Goal: Book appointment/travel/reservation

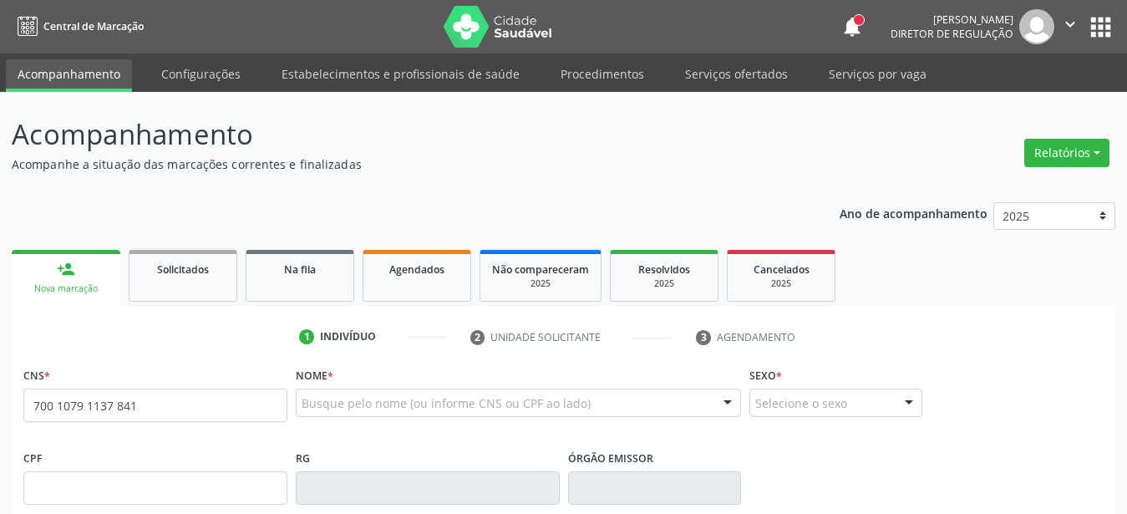
type input "700 1079 1137 8413"
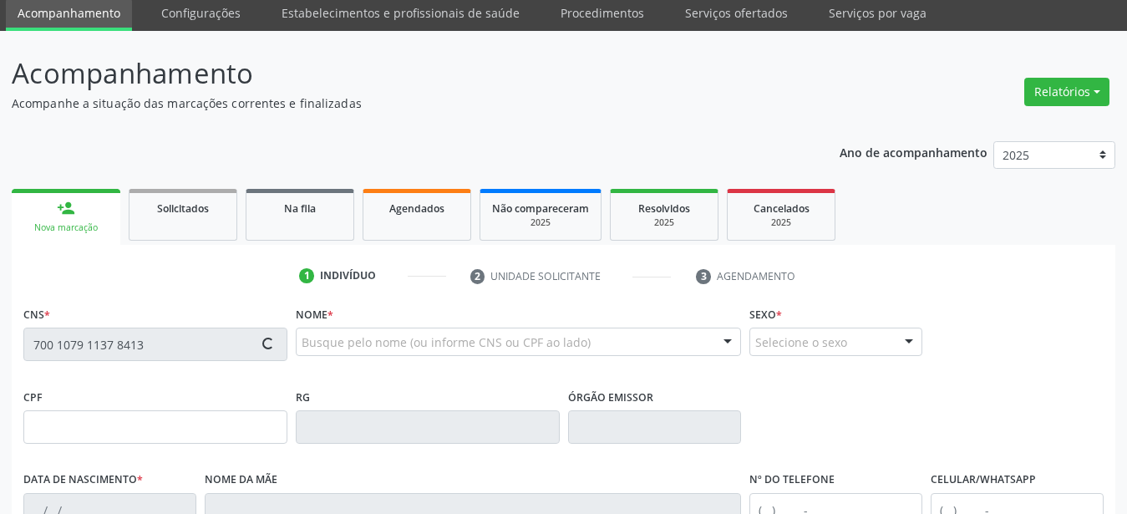
scroll to position [85, 0]
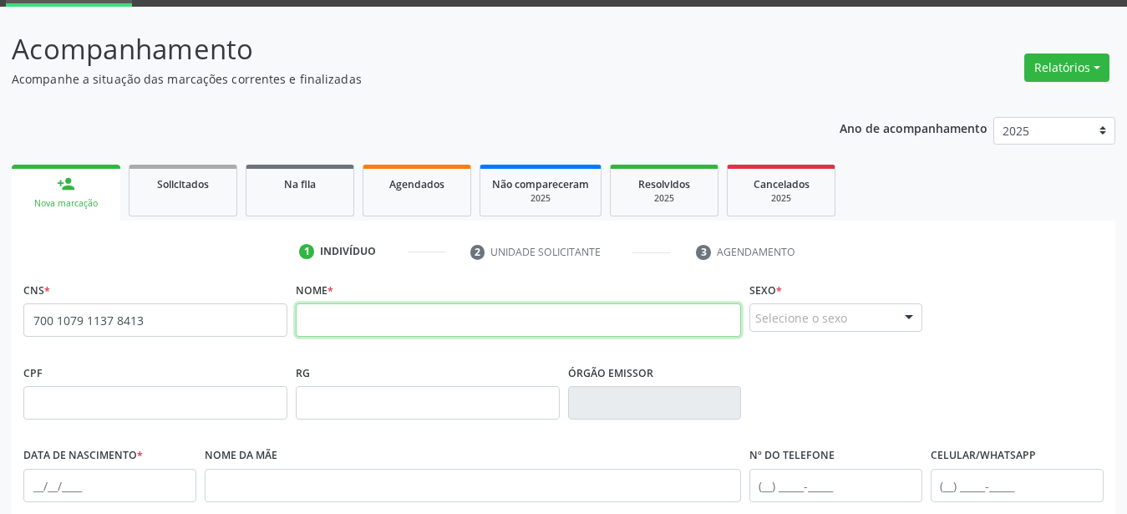
click at [475, 325] on input "text" at bounding box center [518, 319] width 445 height 33
type input "a"
type input "[PERSON_NAME]"
click at [865, 330] on div "Selecione o sexo" at bounding box center [836, 317] width 173 height 28
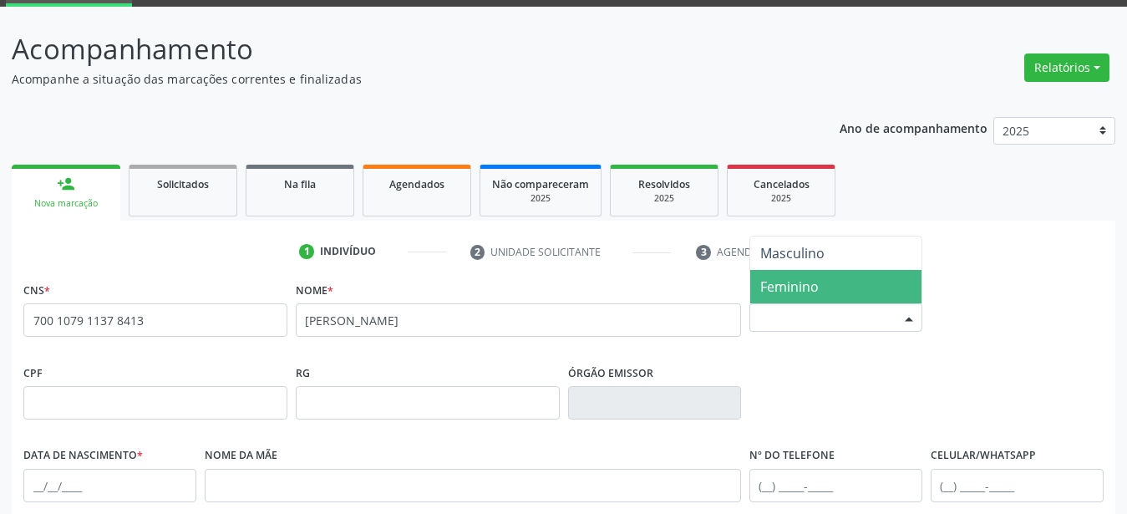
click at [842, 286] on span "Feminino" at bounding box center [835, 286] width 171 height 33
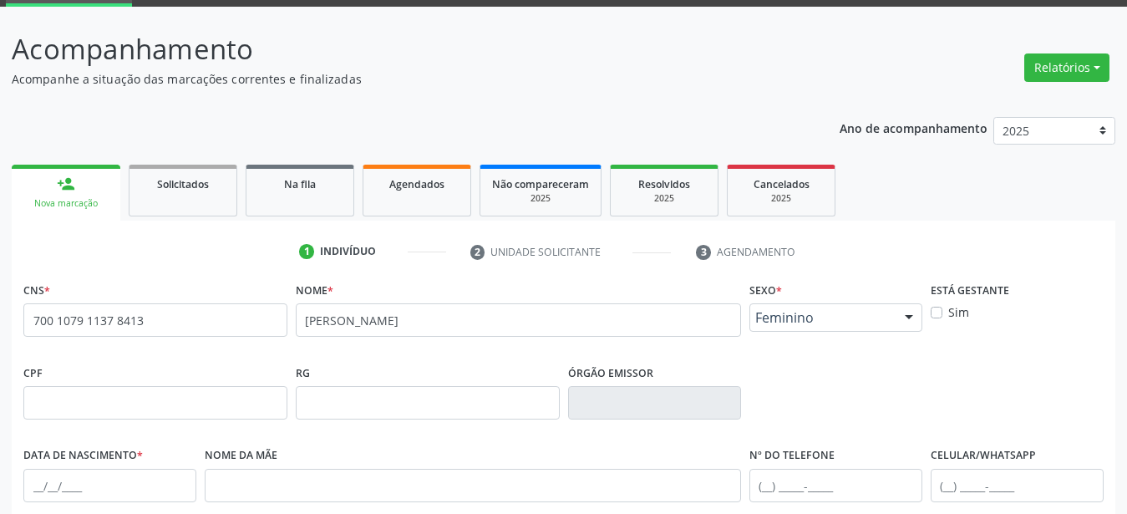
click at [849, 322] on span "Feminino" at bounding box center [821, 317] width 133 height 17
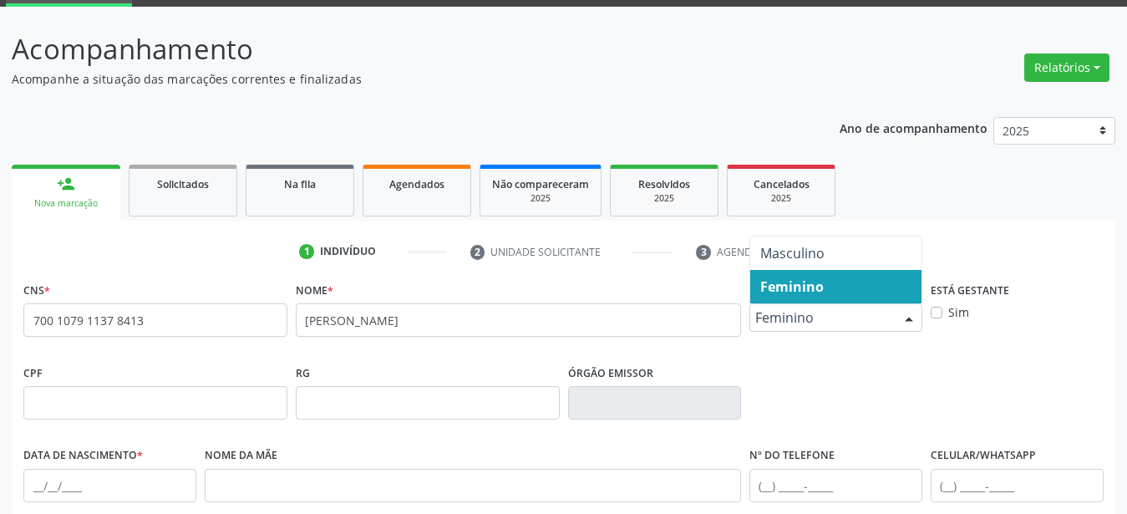
click at [825, 280] on span "Feminino" at bounding box center [835, 286] width 171 height 33
click at [792, 315] on span "Feminino" at bounding box center [821, 317] width 133 height 17
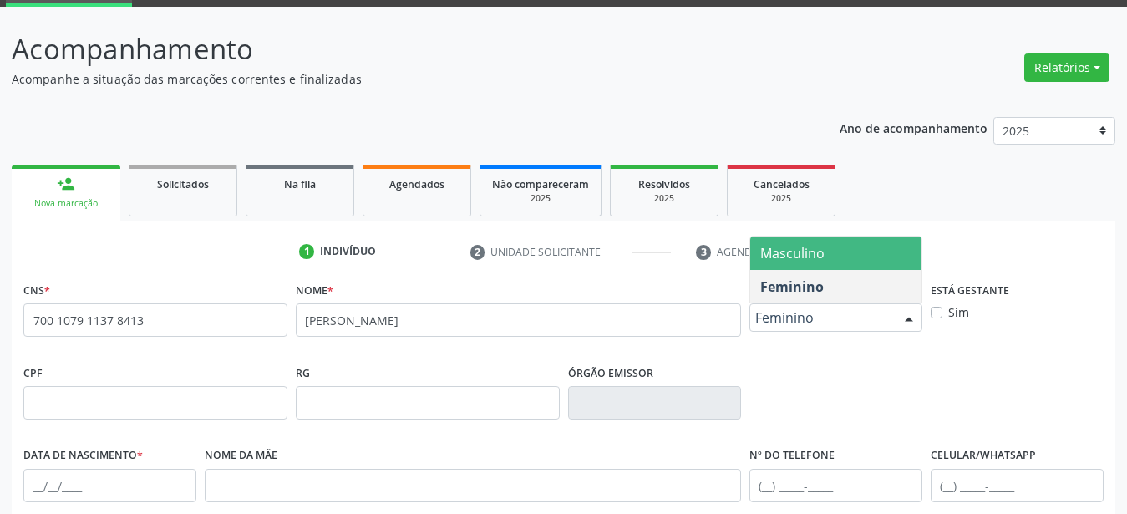
click at [805, 252] on span "Masculino" at bounding box center [792, 253] width 64 height 18
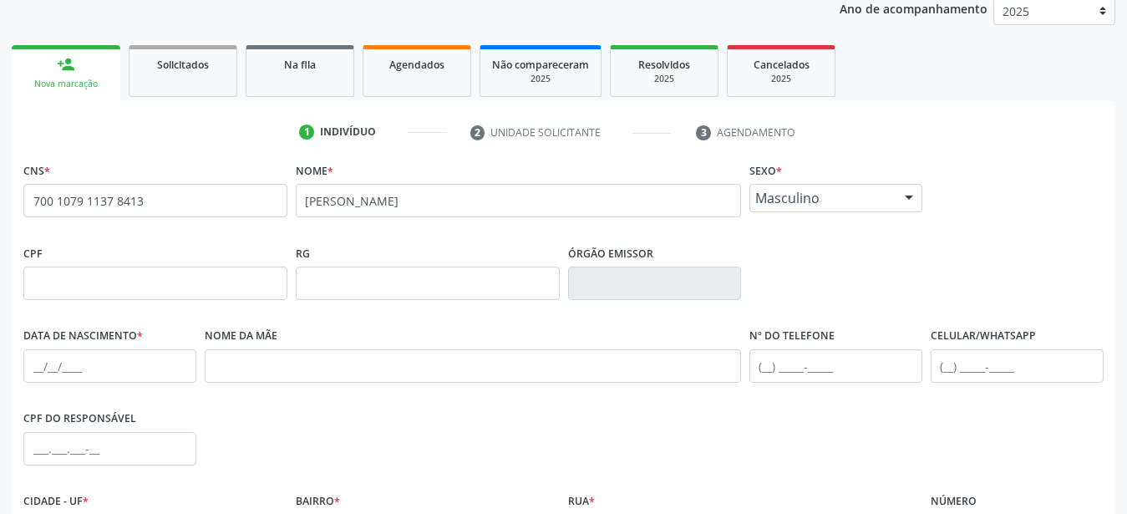
scroll to position [256, 0]
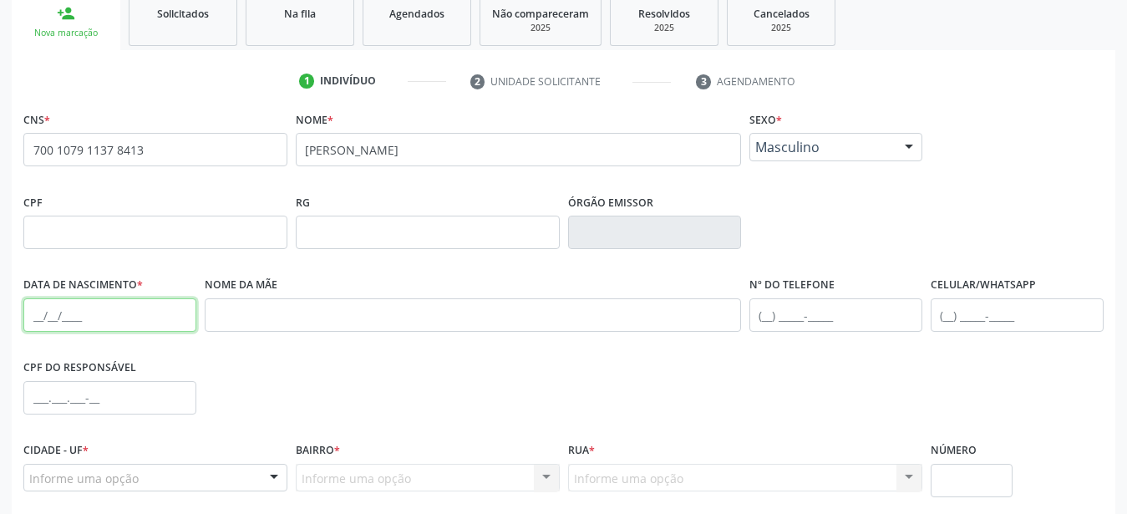
click at [49, 317] on input "text" at bounding box center [109, 314] width 173 height 33
type input "[DATE]"
click at [321, 336] on div "Nome da mãe" at bounding box center [473, 313] width 545 height 83
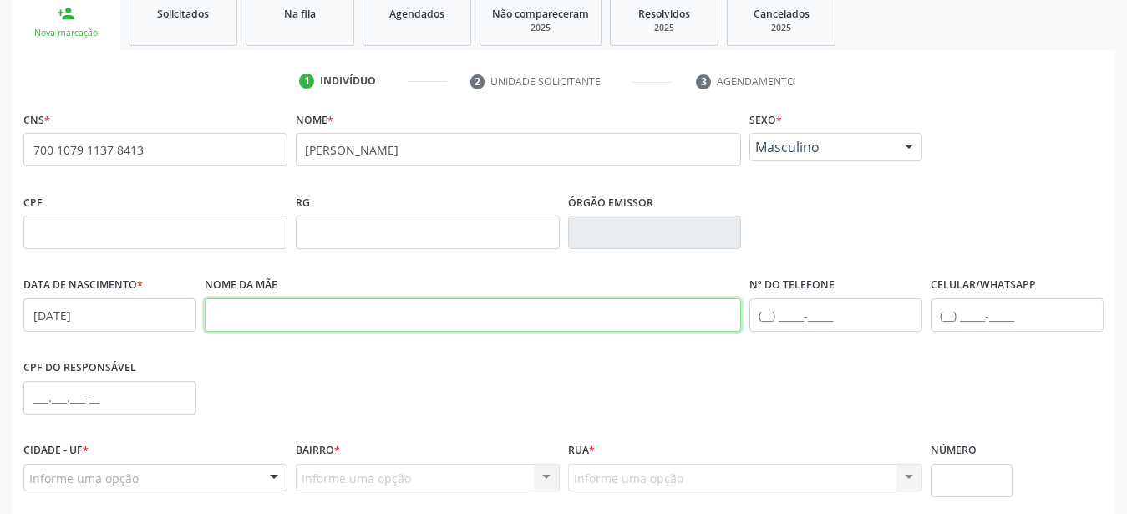
drag, startPoint x: 316, startPoint y: 314, endPoint x: 302, endPoint y: 320, distance: 14.6
click at [314, 313] on input "text" at bounding box center [473, 314] width 536 height 33
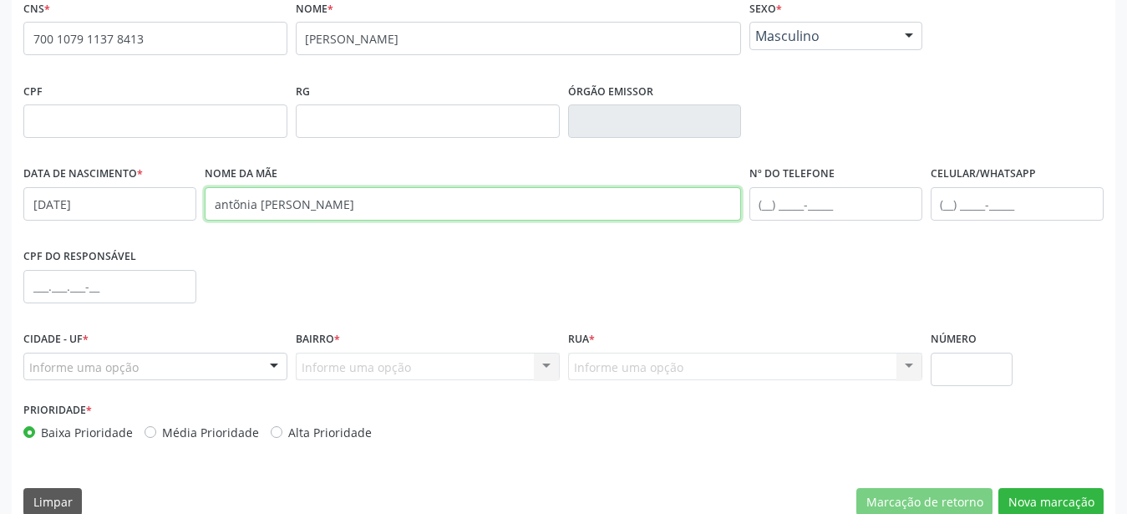
scroll to position [392, 0]
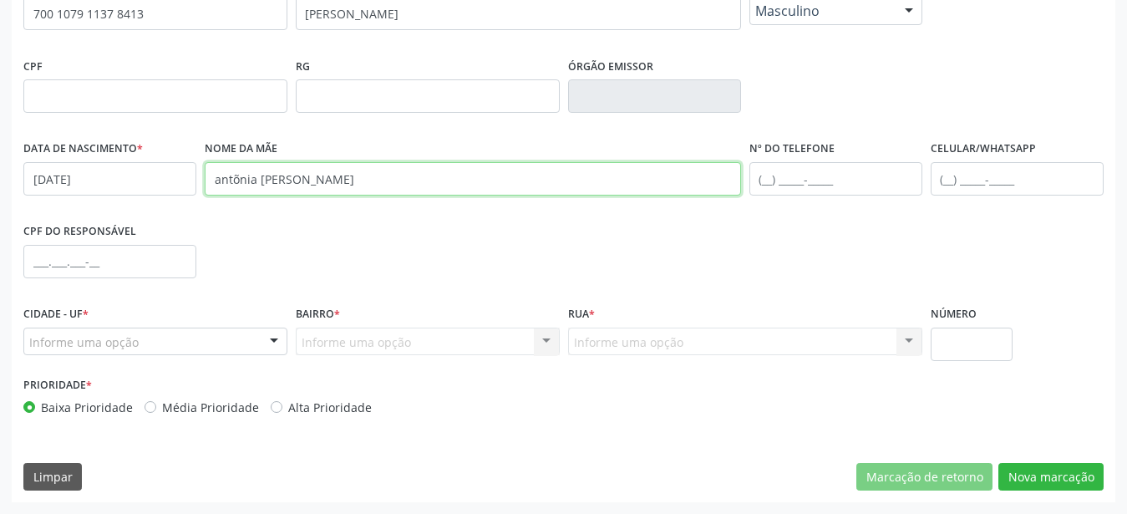
type input "antõnia [PERSON_NAME]"
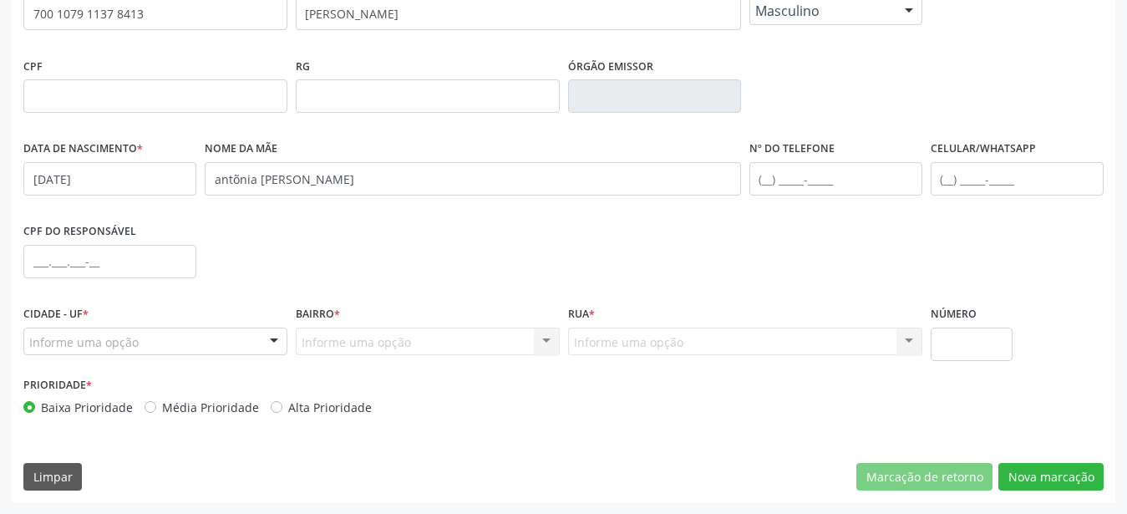
click at [109, 356] on div "Cidade - UF * Informe uma opção Serra Talhada - PE Nenhum resultado encontrado …" at bounding box center [155, 337] width 272 height 71
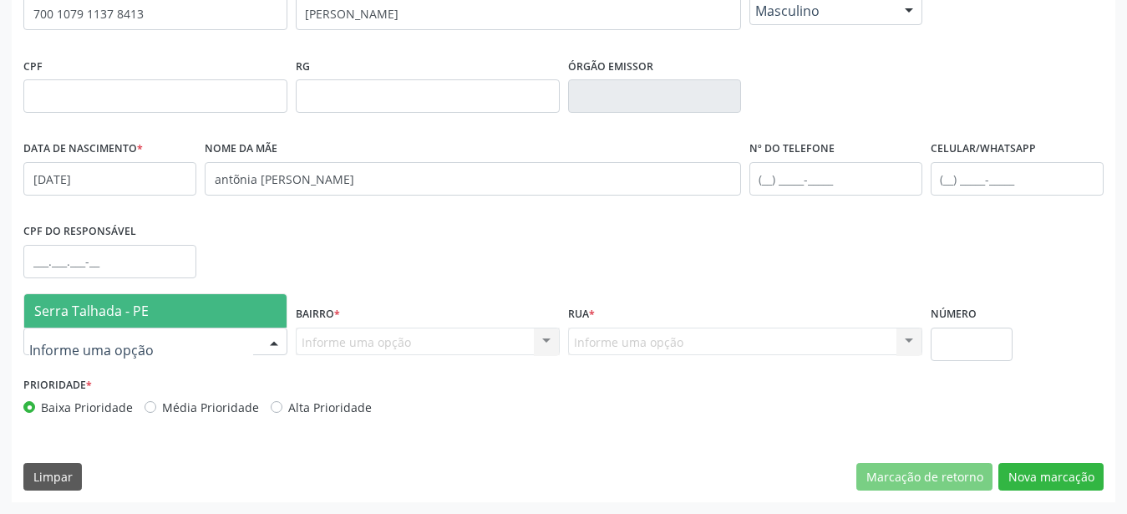
drag, startPoint x: 105, startPoint y: 304, endPoint x: 142, endPoint y: 310, distance: 37.2
click at [104, 305] on span "Serra Talhada - PE" at bounding box center [91, 311] width 114 height 18
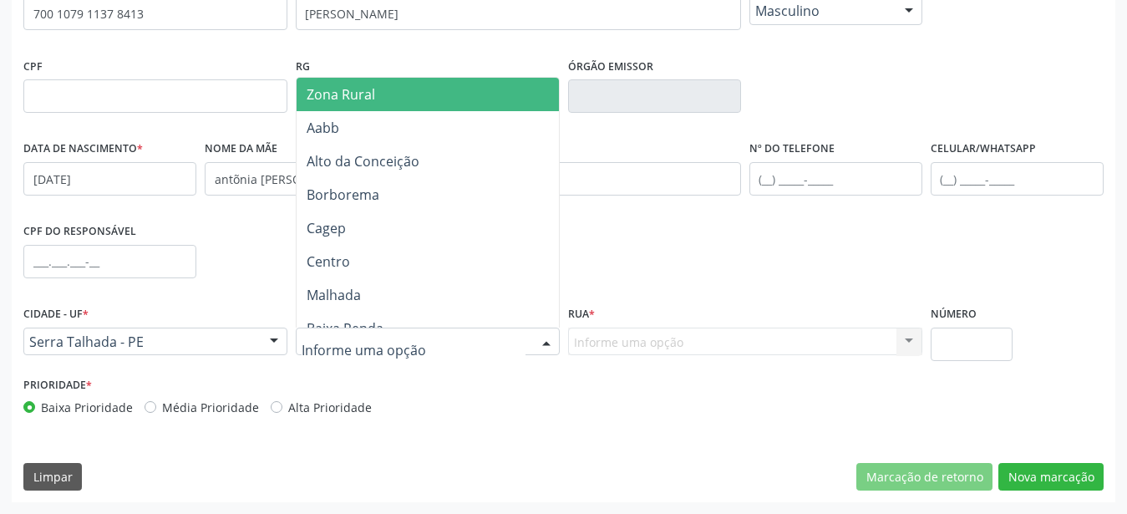
click at [337, 104] on span "Zona Rural" at bounding box center [431, 94] width 268 height 33
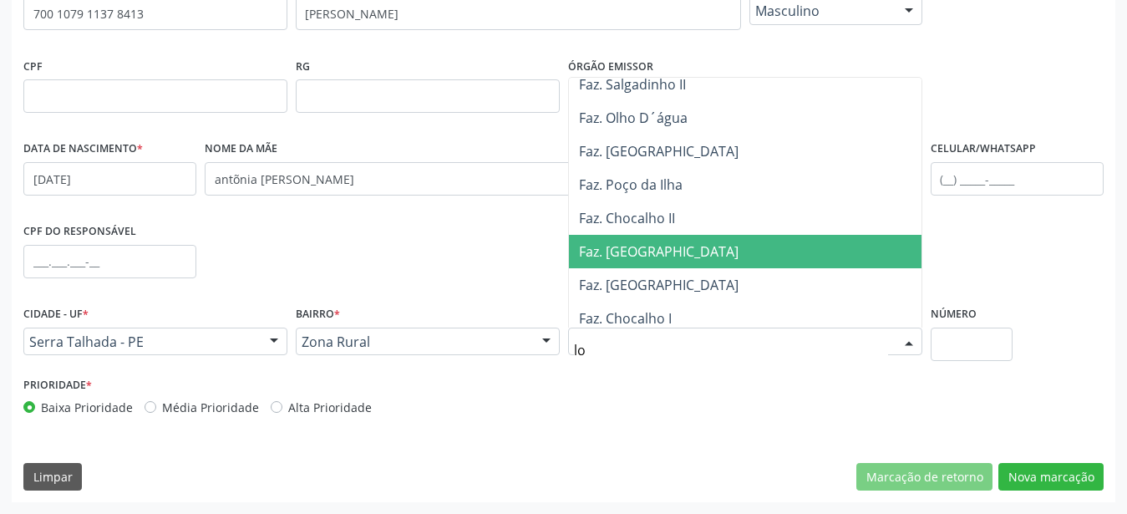
scroll to position [0, 0]
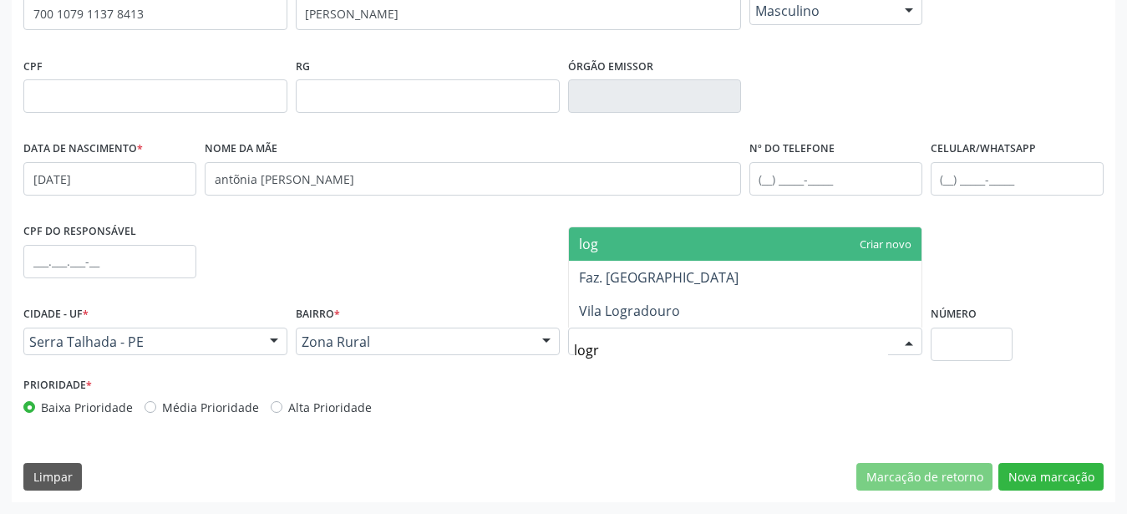
type input "logra"
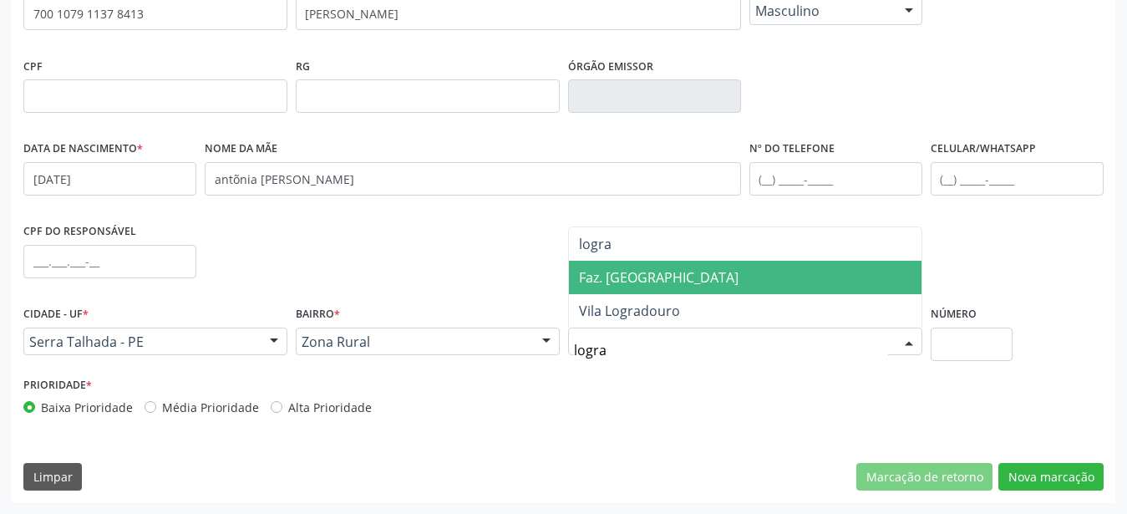
click at [687, 277] on span "Faz. [GEOGRAPHIC_DATA]" at bounding box center [745, 277] width 353 height 33
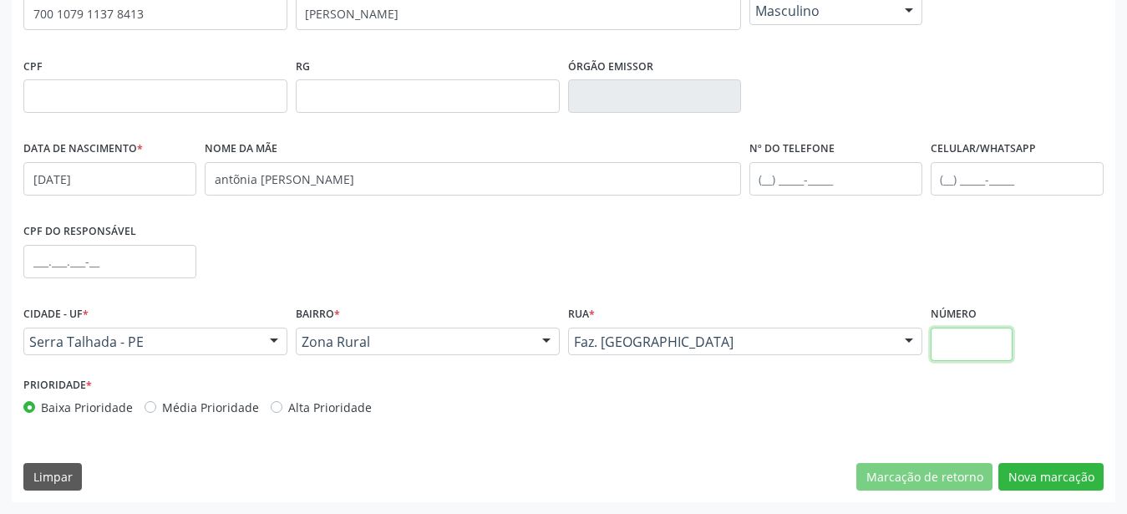
click at [951, 333] on input "text" at bounding box center [972, 344] width 83 height 33
type input "00"
click at [1067, 478] on button "Nova marcação" at bounding box center [1051, 477] width 105 height 28
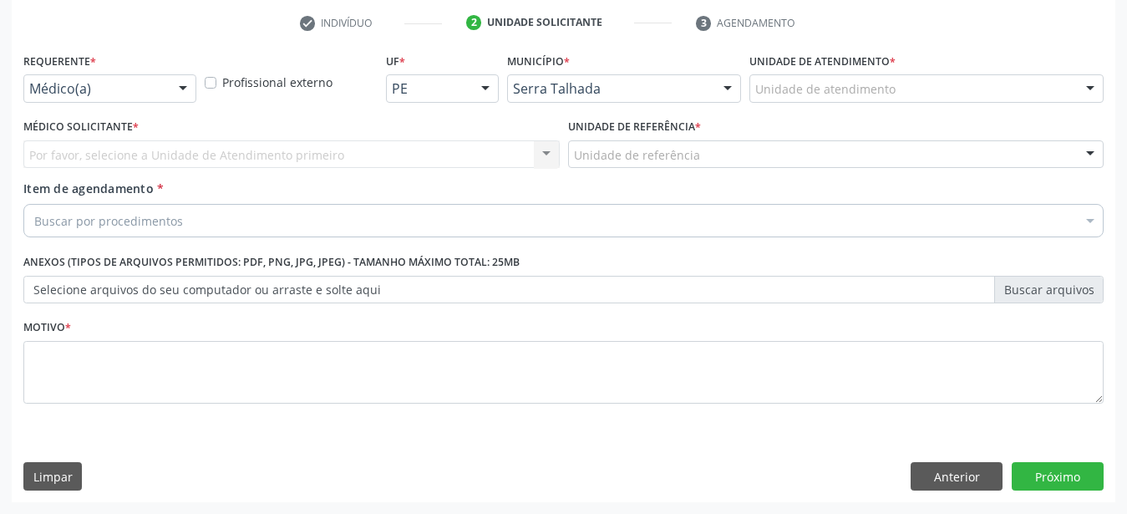
scroll to position [328, 0]
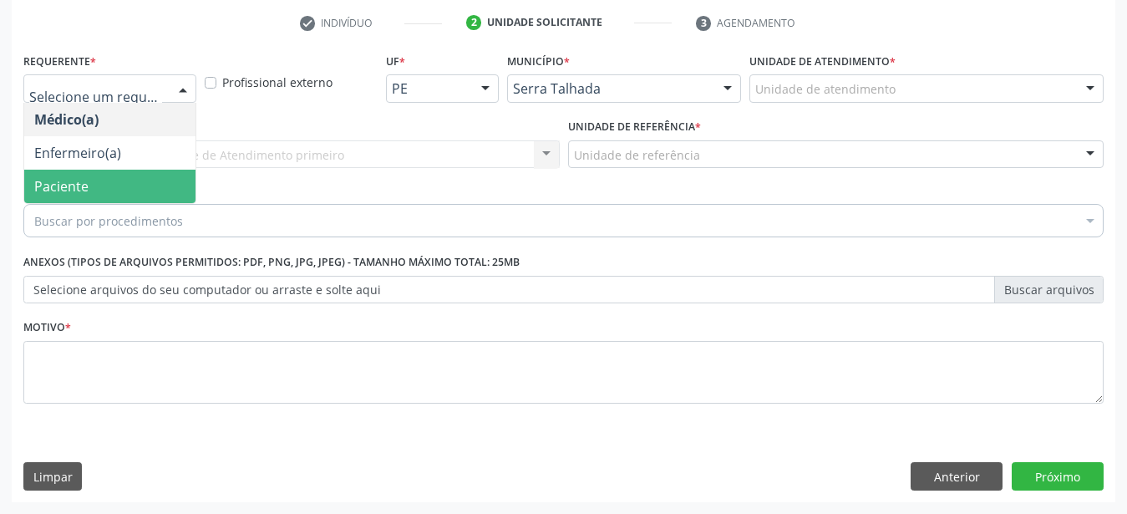
click at [81, 177] on span "Paciente" at bounding box center [61, 186] width 54 height 18
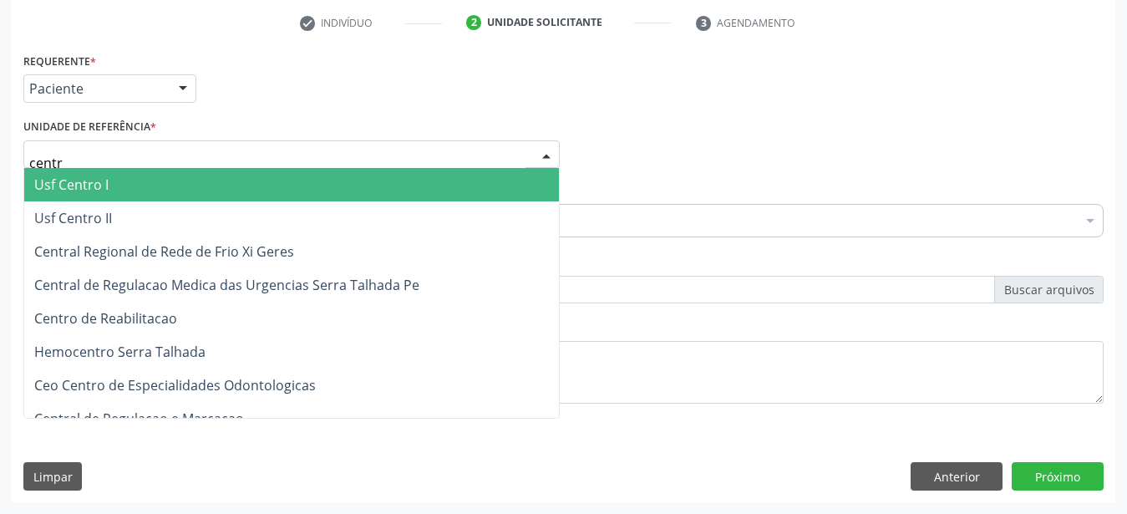
type input "centro"
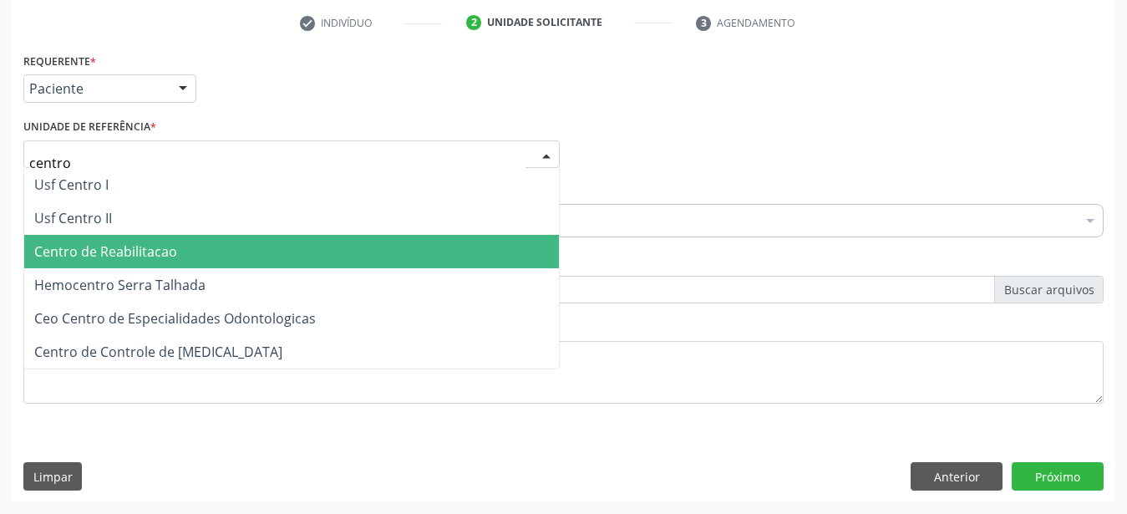
click at [95, 242] on span "Centro de Reabilitacao" at bounding box center [105, 251] width 143 height 18
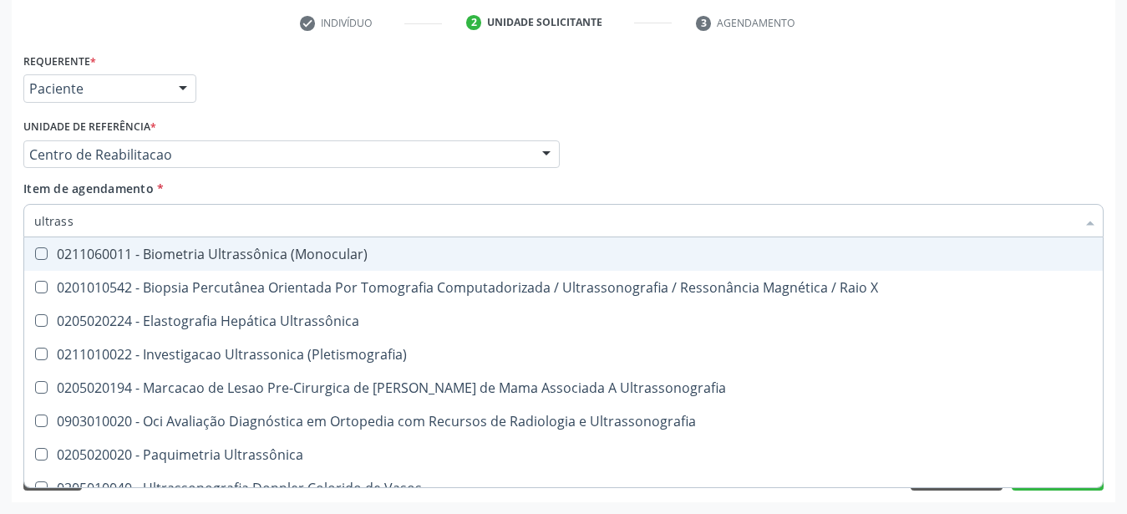
type input "ultrasso"
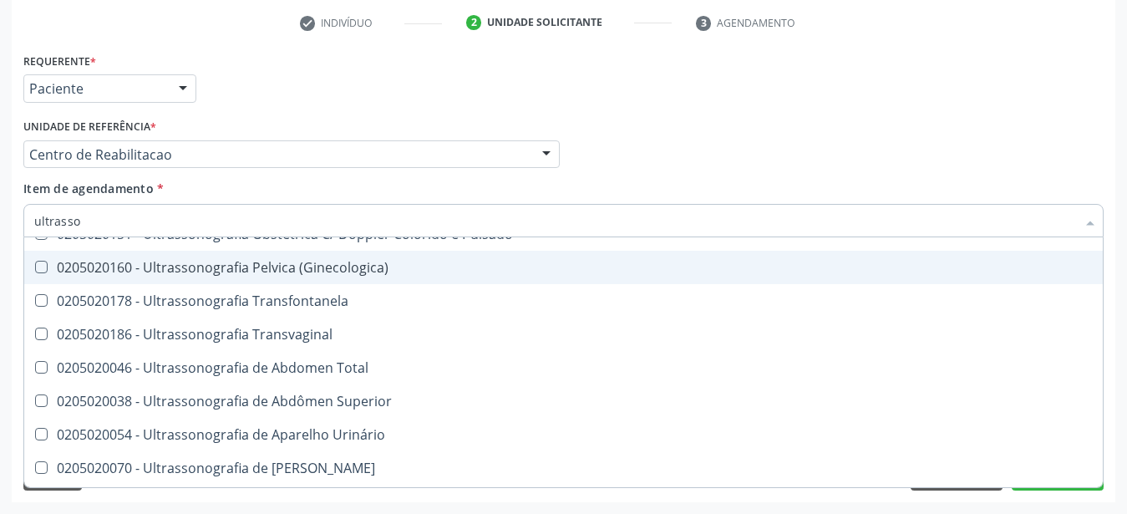
scroll to position [331, 0]
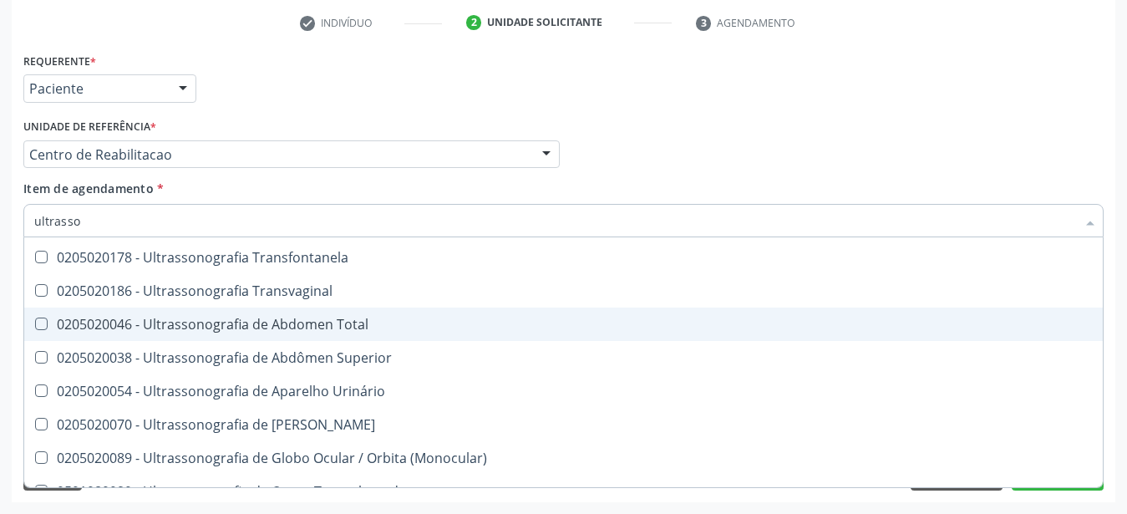
click at [221, 318] on div "0205020046 - Ultrassonografia de Abdomen Total" at bounding box center [563, 324] width 1059 height 13
checkbox Total "true"
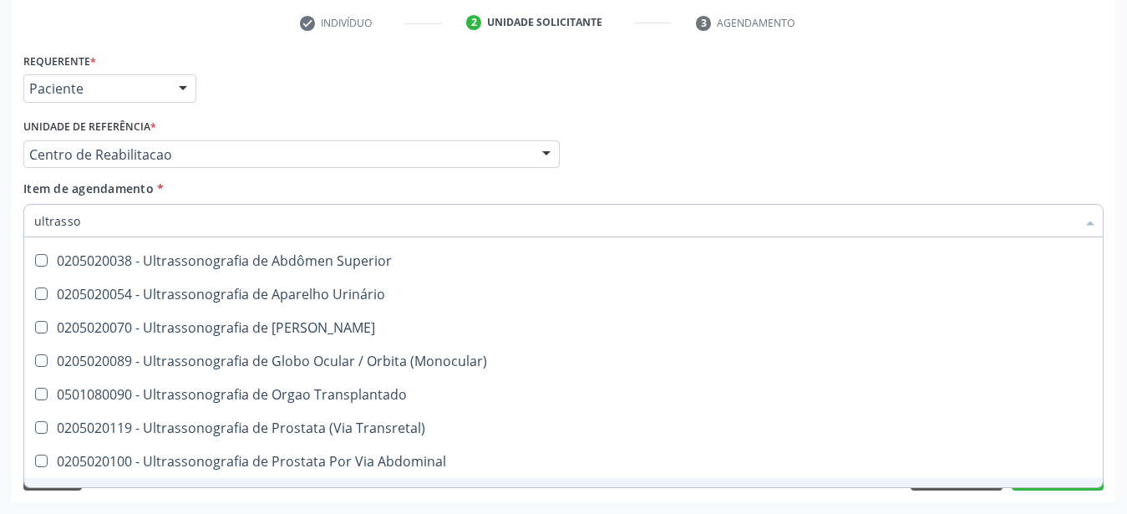
scroll to position [485, 0]
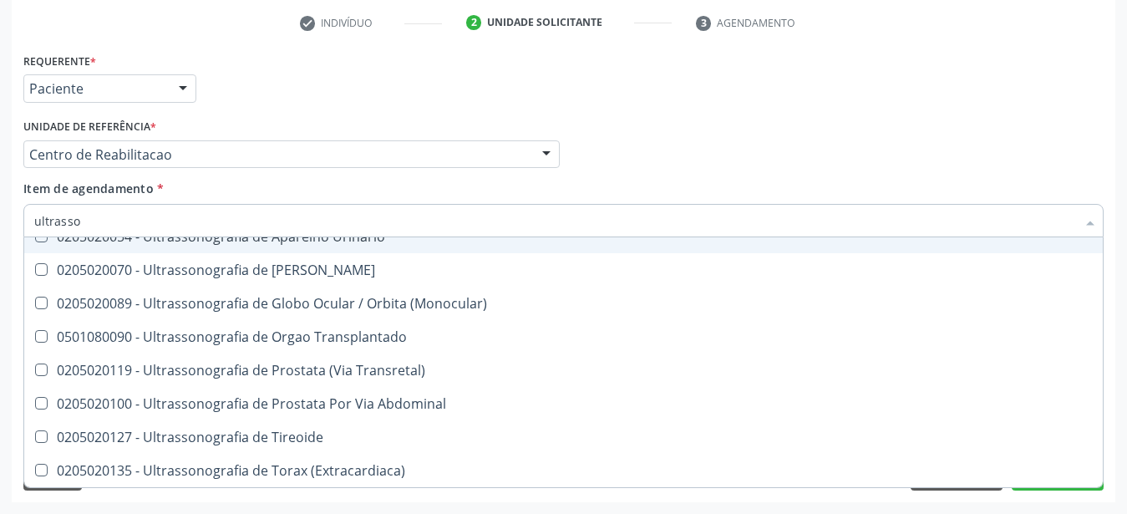
type input "ultrasso"
click at [779, 150] on div "Médico Solicitante Por favor, selecione a Unidade de Atendimento primeiro Nenhu…" at bounding box center [563, 146] width 1089 height 65
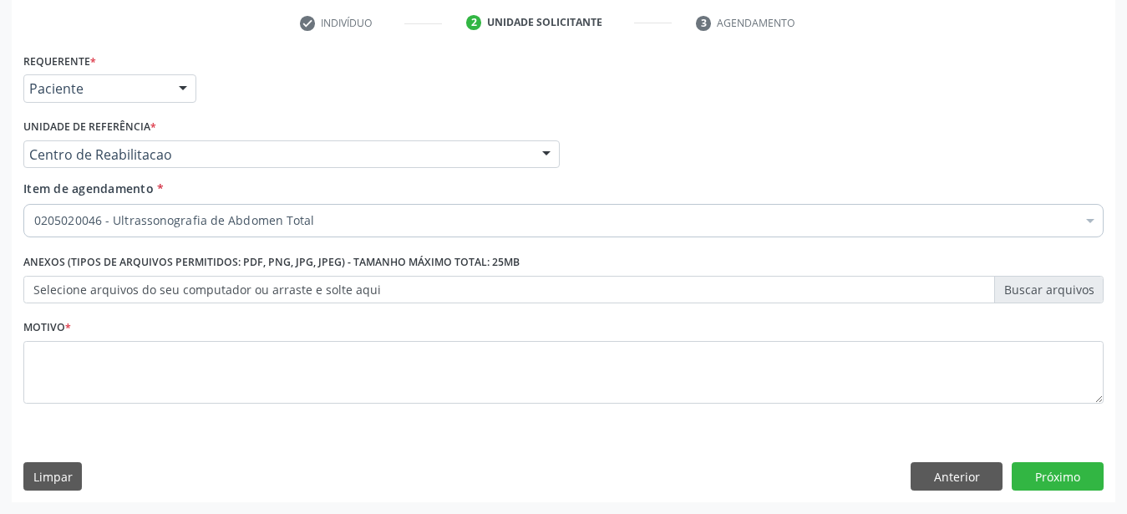
scroll to position [0, 0]
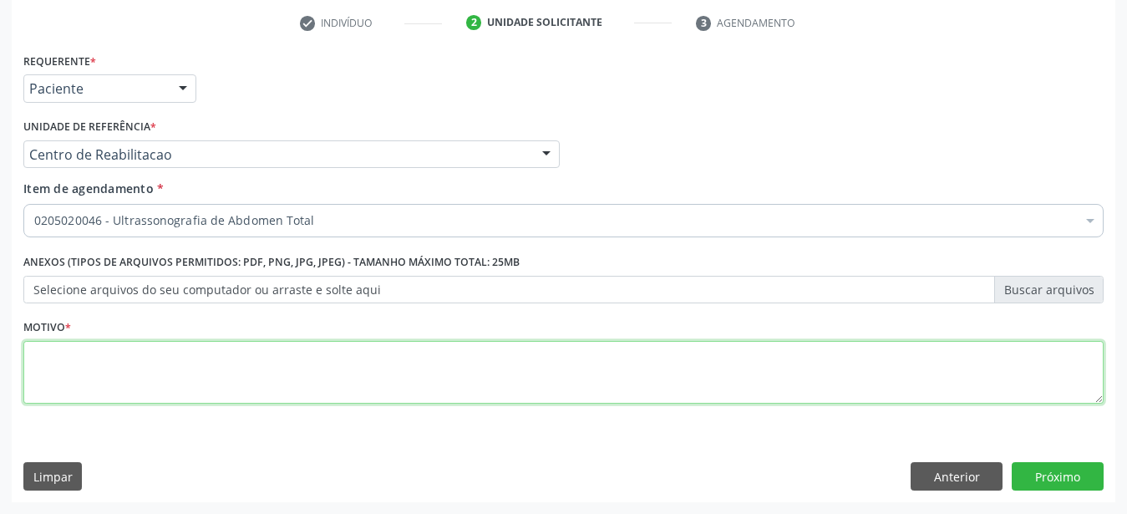
click at [136, 345] on textarea at bounding box center [563, 373] width 1080 height 64
type textarea "..."
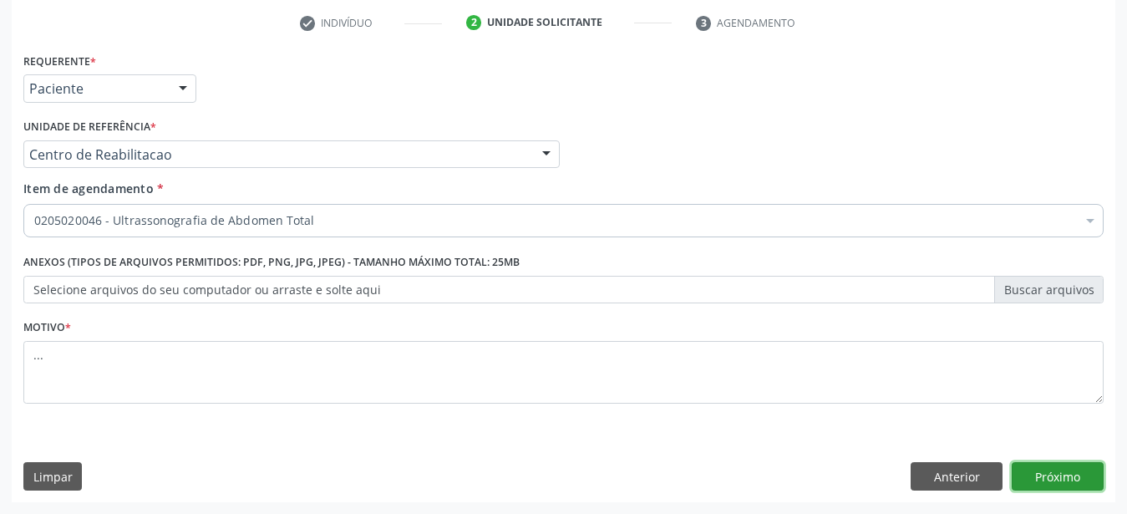
click at [1074, 472] on button "Próximo" at bounding box center [1058, 476] width 92 height 28
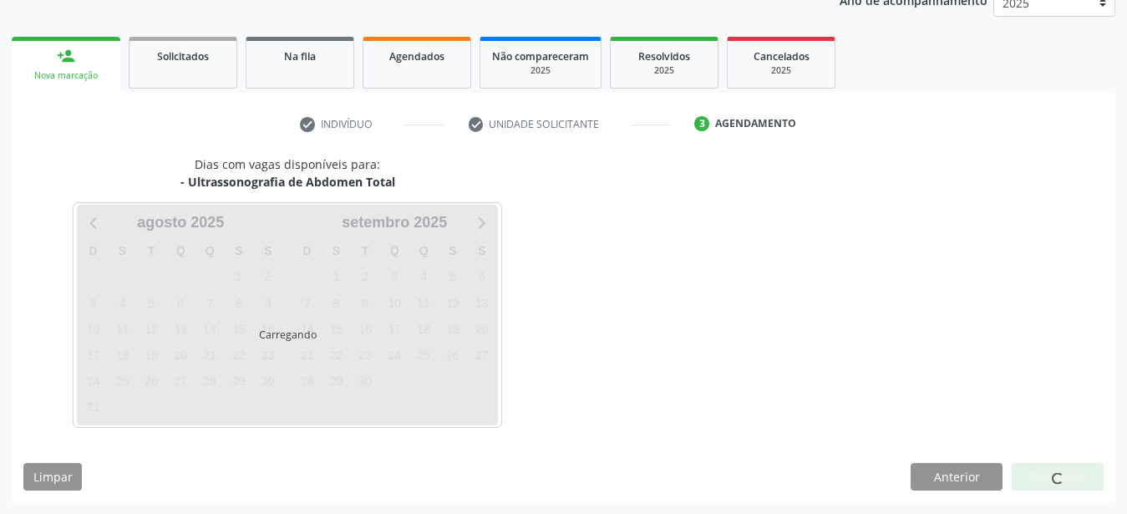
scroll to position [213, 0]
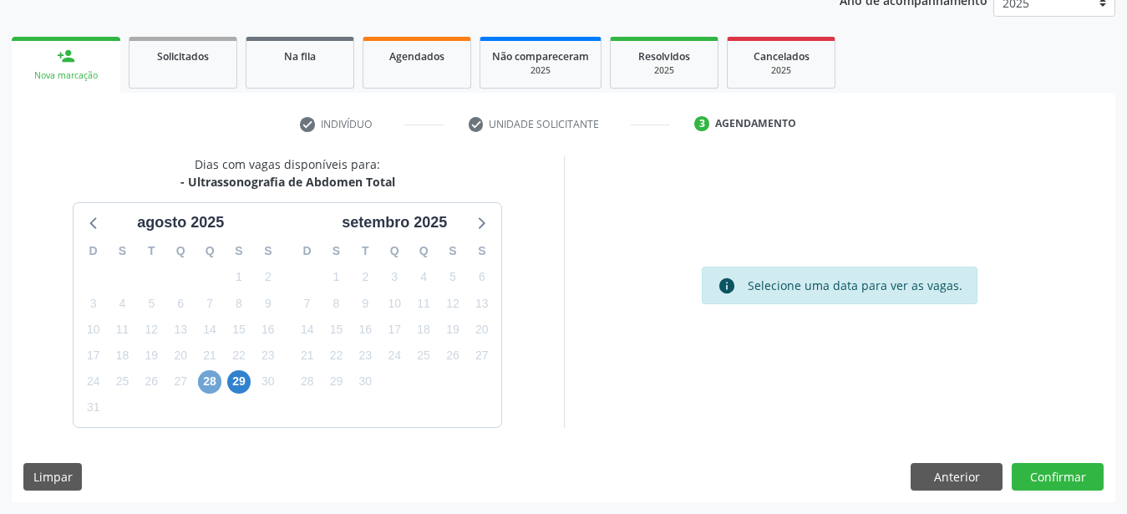
click at [208, 380] on span "28" at bounding box center [209, 381] width 23 height 23
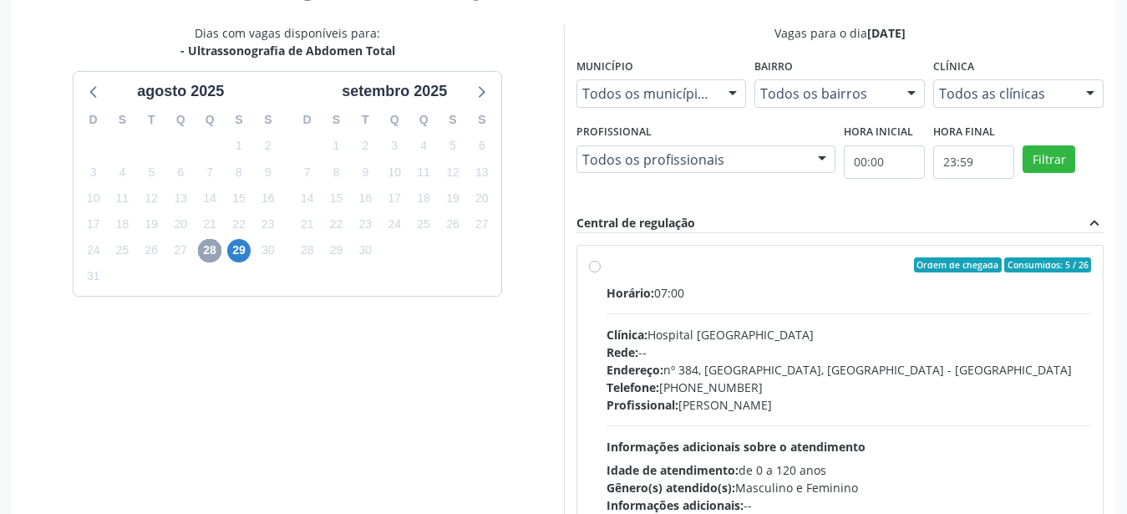
scroll to position [384, 0]
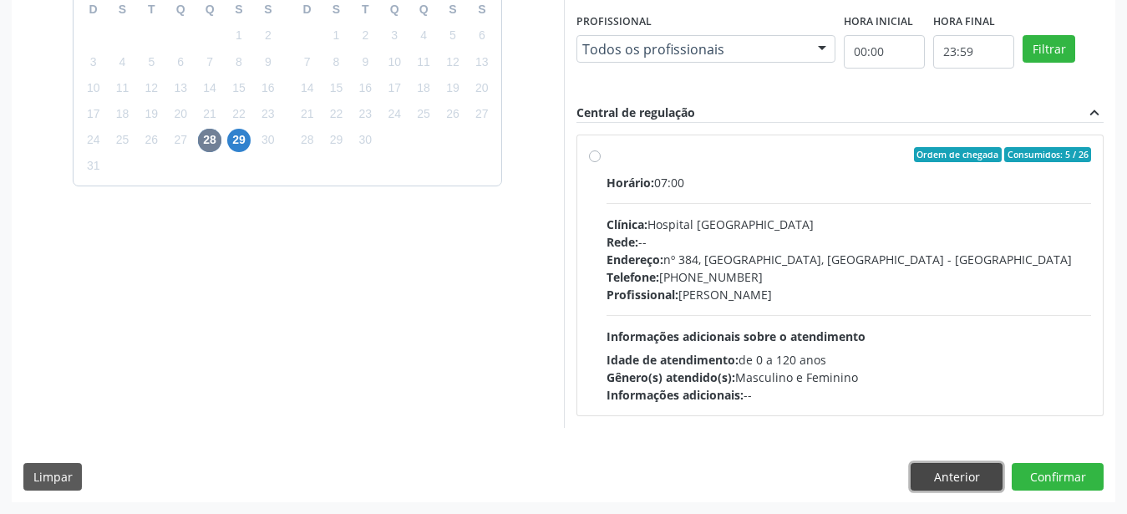
click at [945, 479] on button "Anterior" at bounding box center [957, 477] width 92 height 28
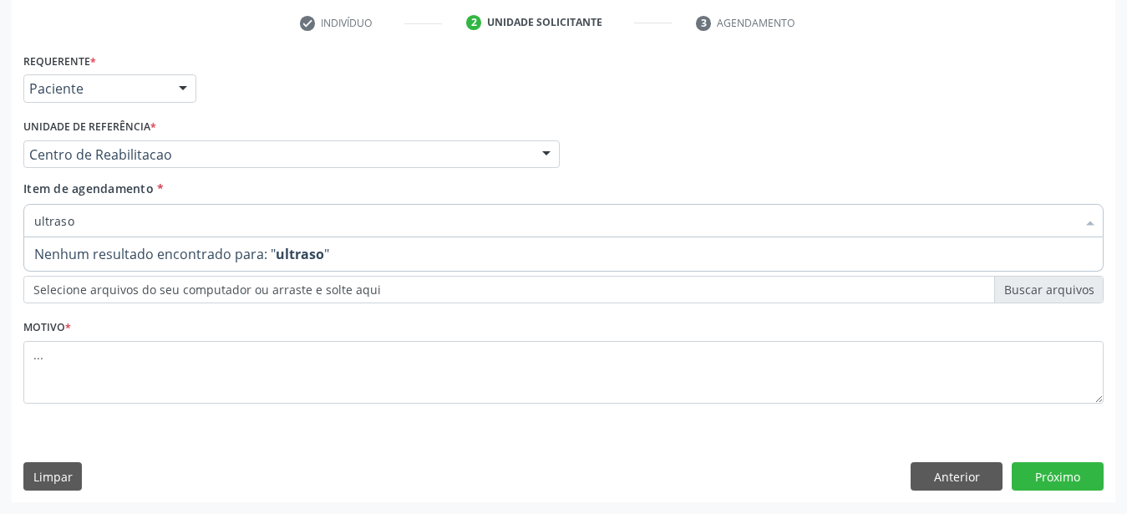
scroll to position [0, 0]
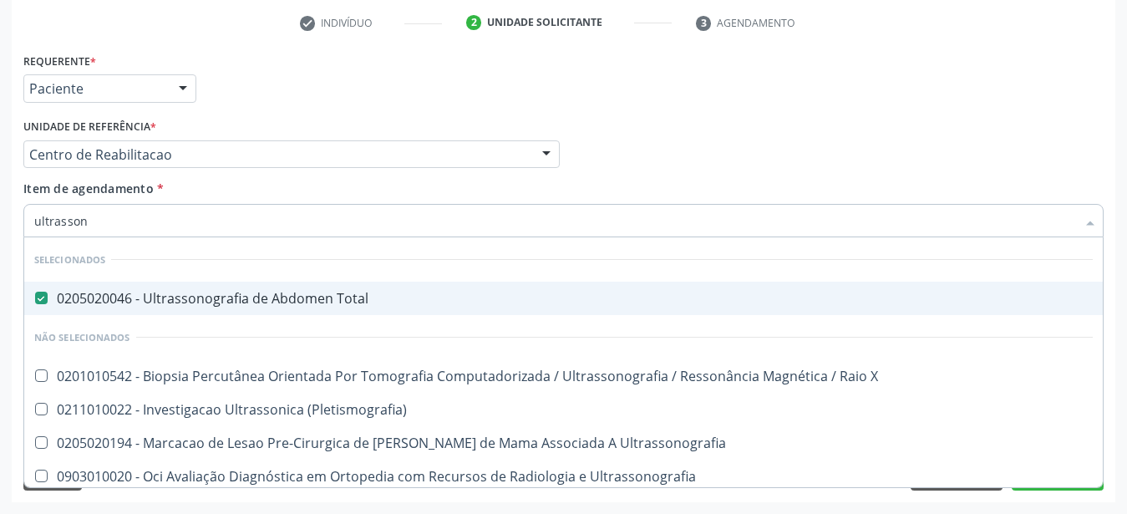
type input "ultrassono"
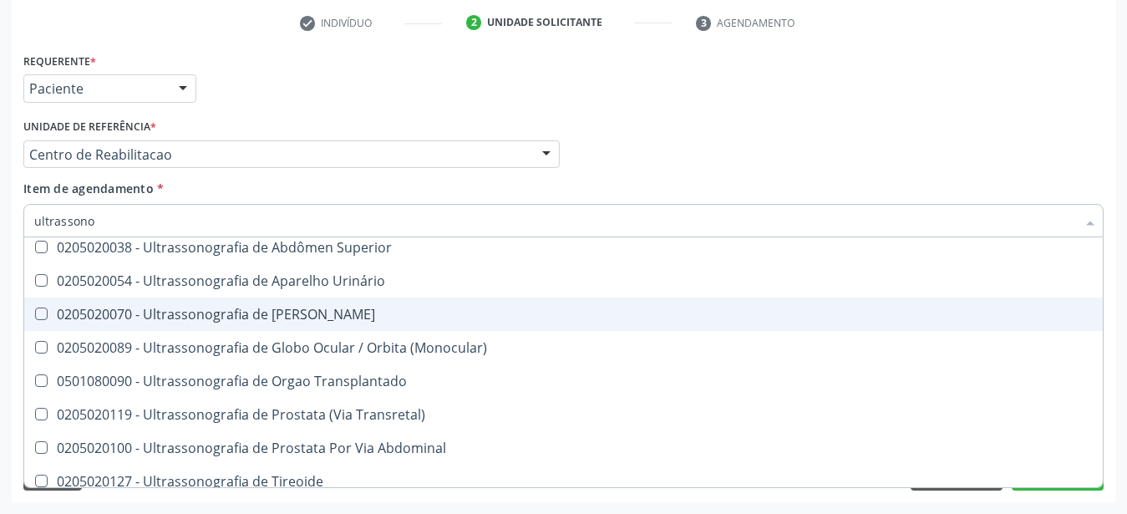
scroll to position [541, 0]
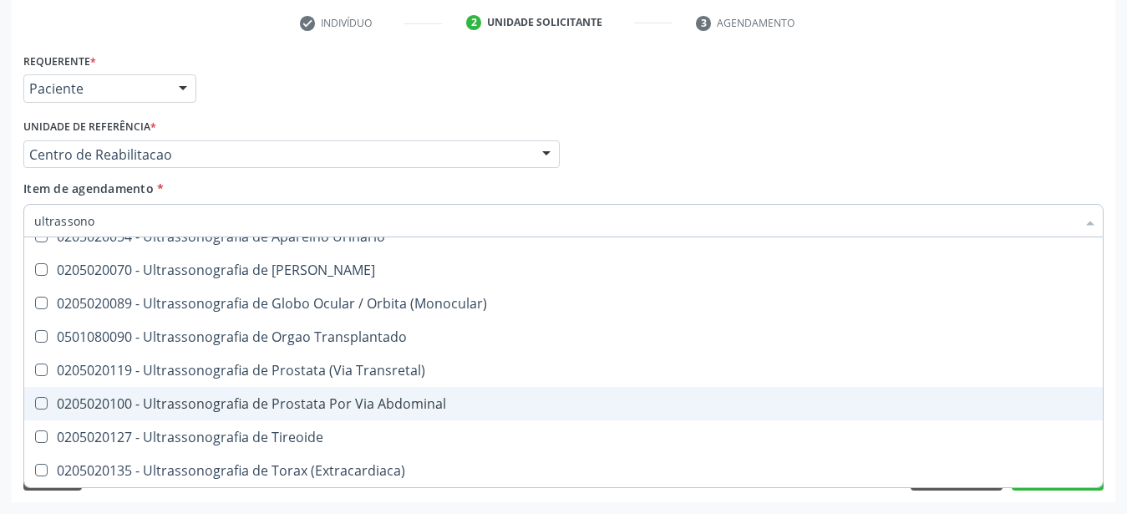
click at [290, 397] on div "0205020100 - Ultrassonografia de Prostata Por Via Abdominal" at bounding box center [563, 403] width 1059 height 13
checkbox Abdominal "true"
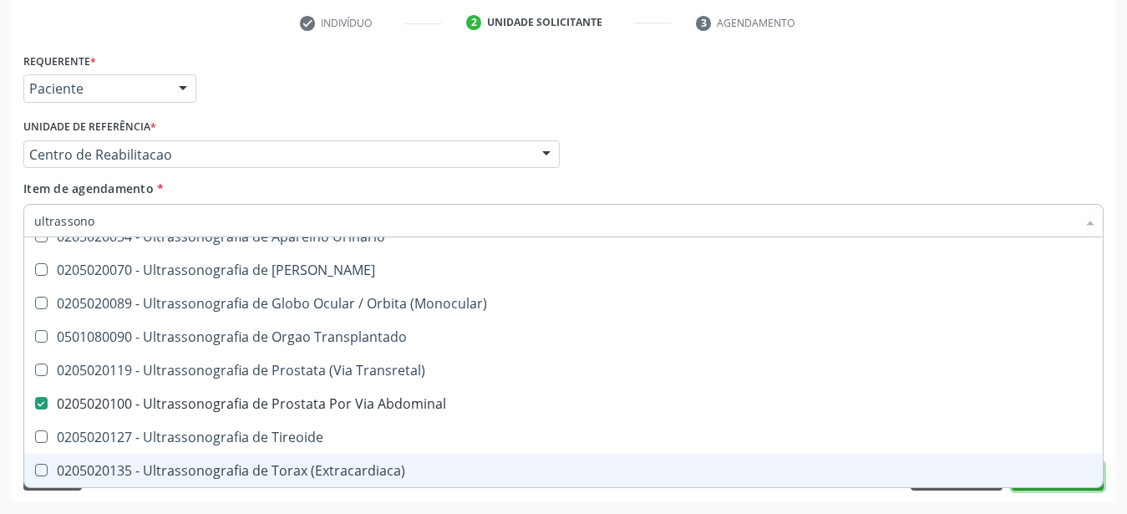
click at [1040, 476] on button "Próximo" at bounding box center [1058, 476] width 92 height 28
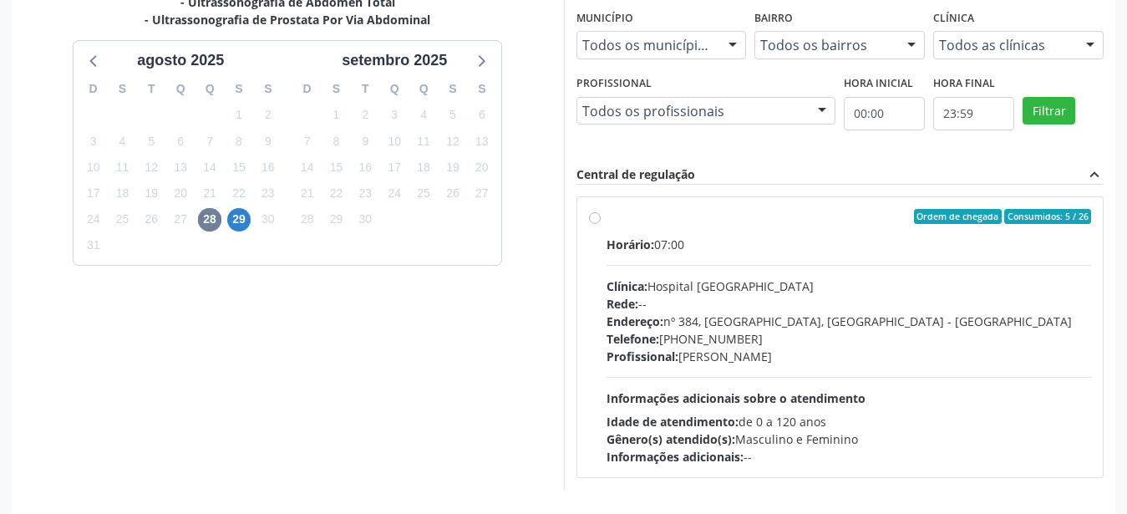
scroll to position [413, 0]
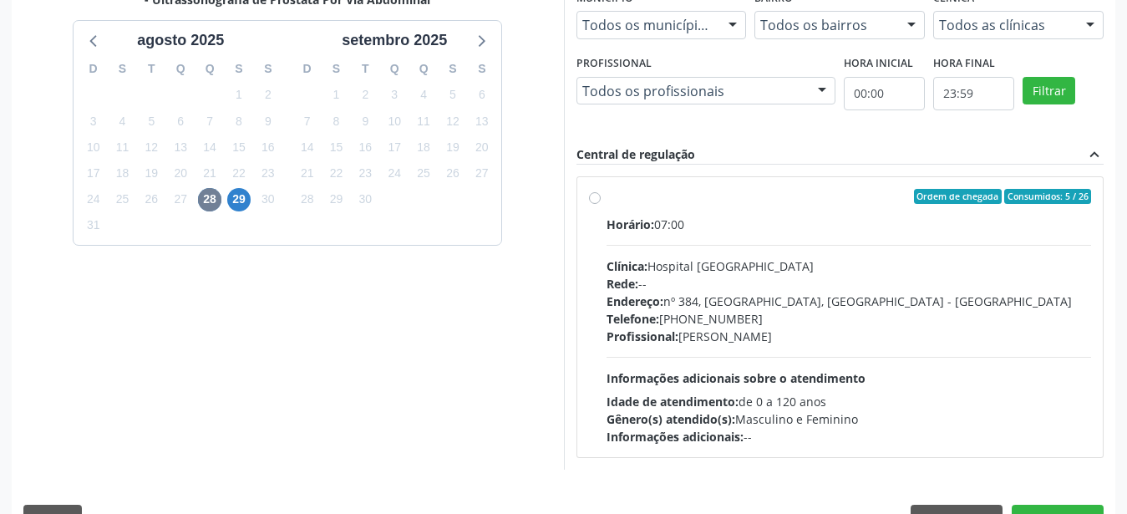
click at [607, 200] on label "Ordem de chegada Consumidos: 5 / 26 Horário: 07:00 Clínica: Hospital [GEOGRAPHI…" at bounding box center [849, 317] width 485 height 257
click at [594, 200] on input "Ordem de chegada Consumidos: 5 / 26 Horário: 07:00 Clínica: Hospital [GEOGRAPHI…" at bounding box center [595, 196] width 12 height 15
radio input "true"
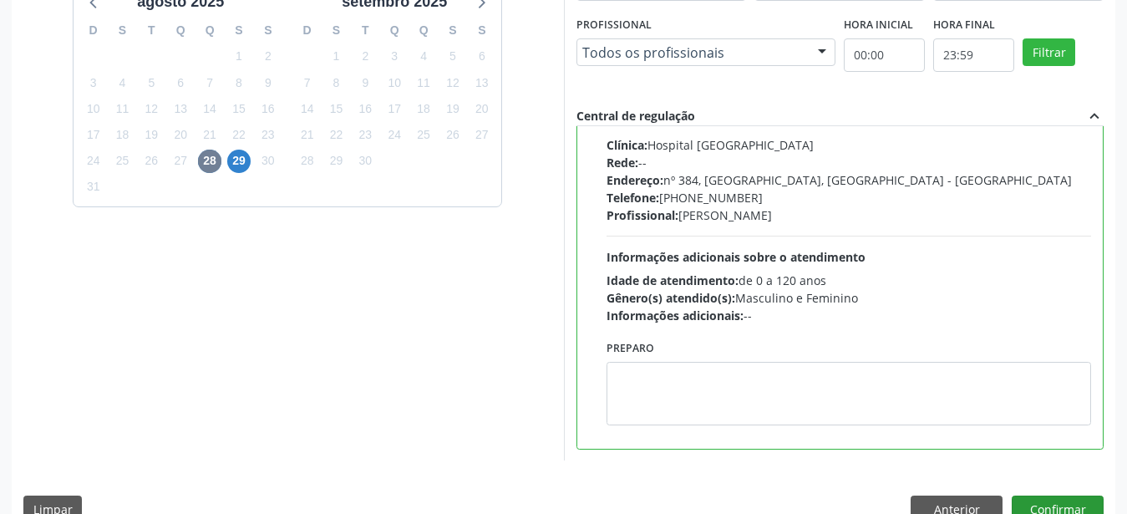
scroll to position [484, 0]
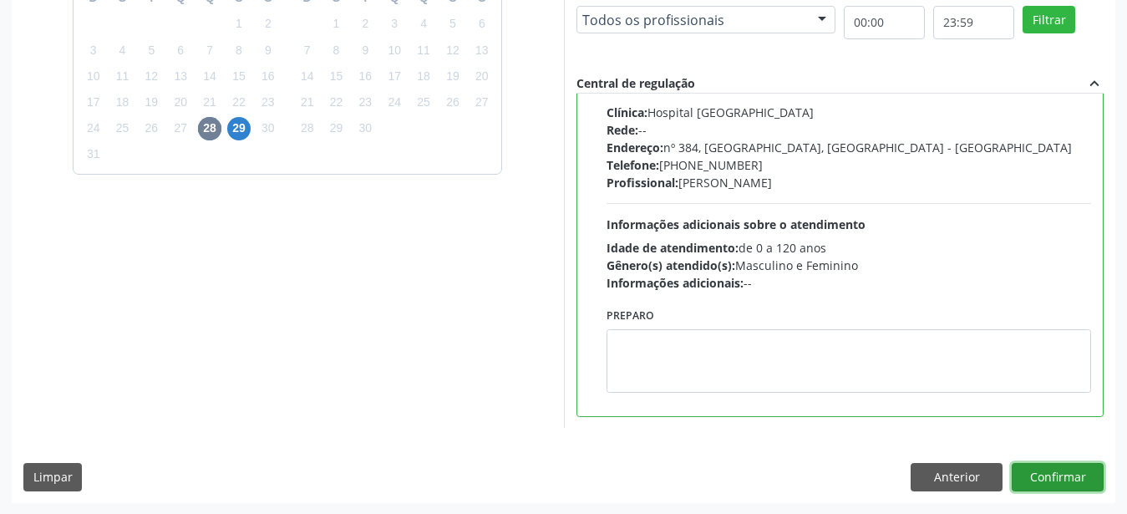
click at [1077, 479] on button "Confirmar" at bounding box center [1058, 477] width 92 height 28
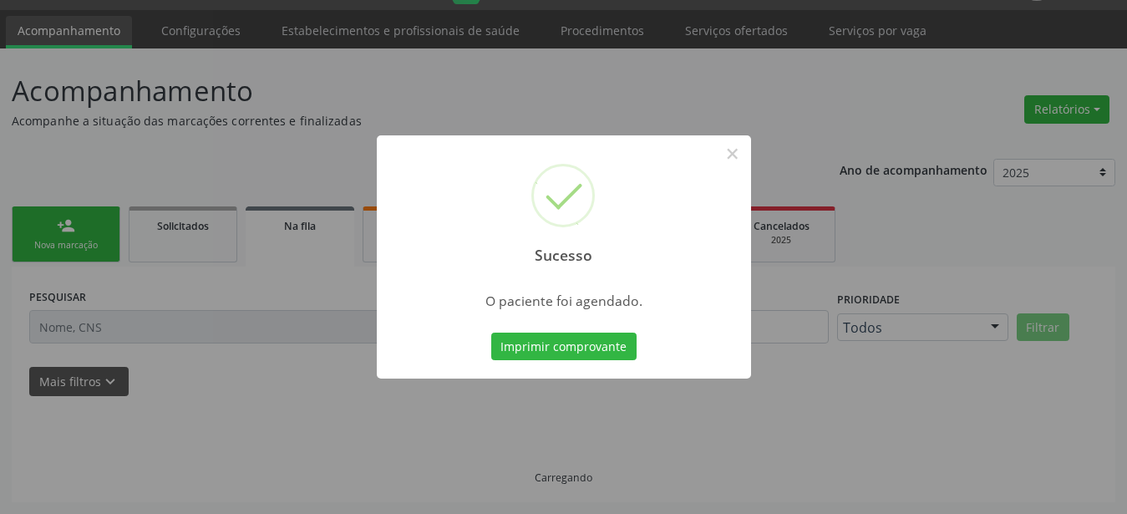
scroll to position [43, 0]
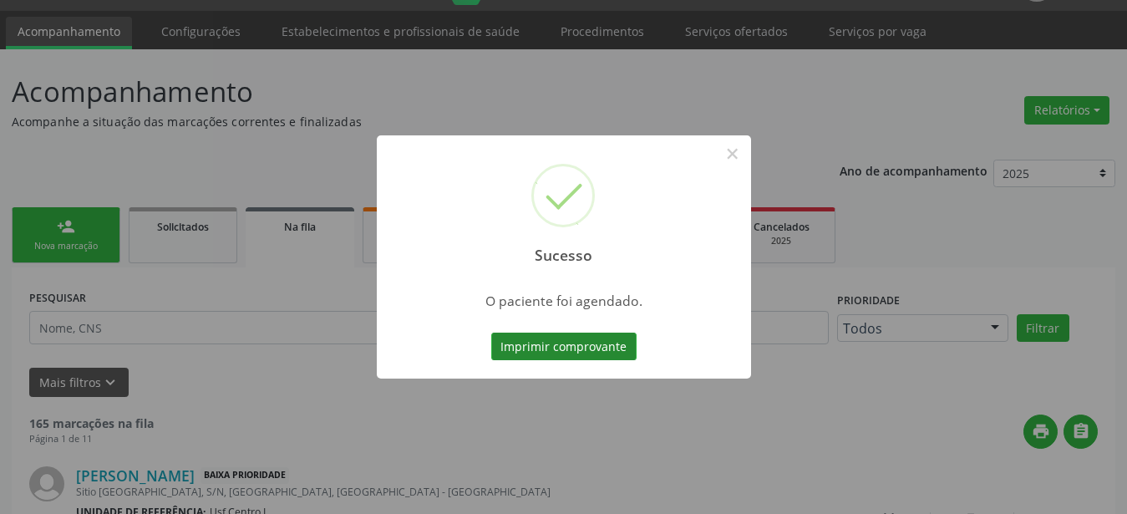
click at [556, 343] on button "Imprimir comprovante" at bounding box center [563, 347] width 145 height 28
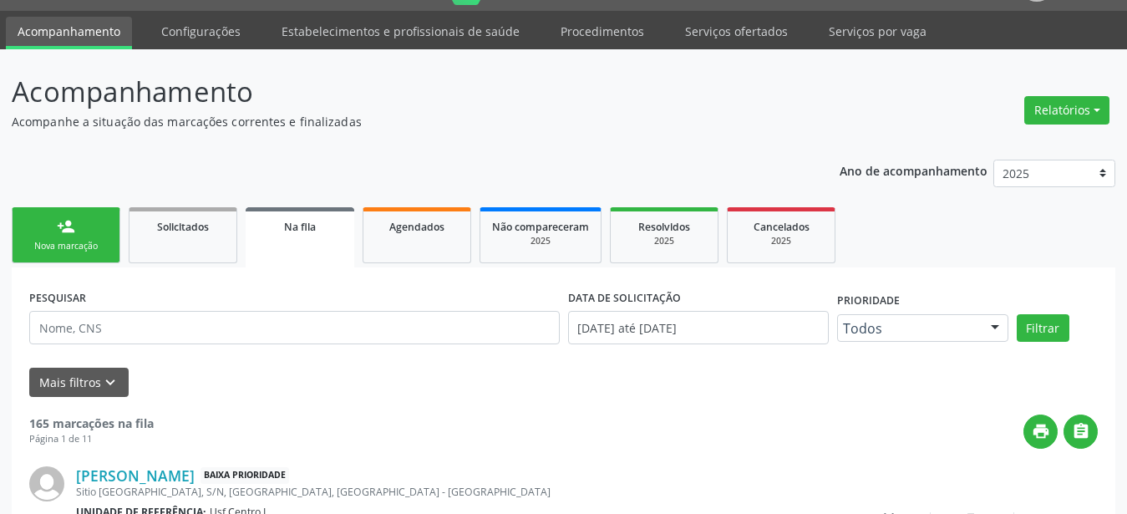
scroll to position [42, 0]
